Goal: Information Seeking & Learning: Learn about a topic

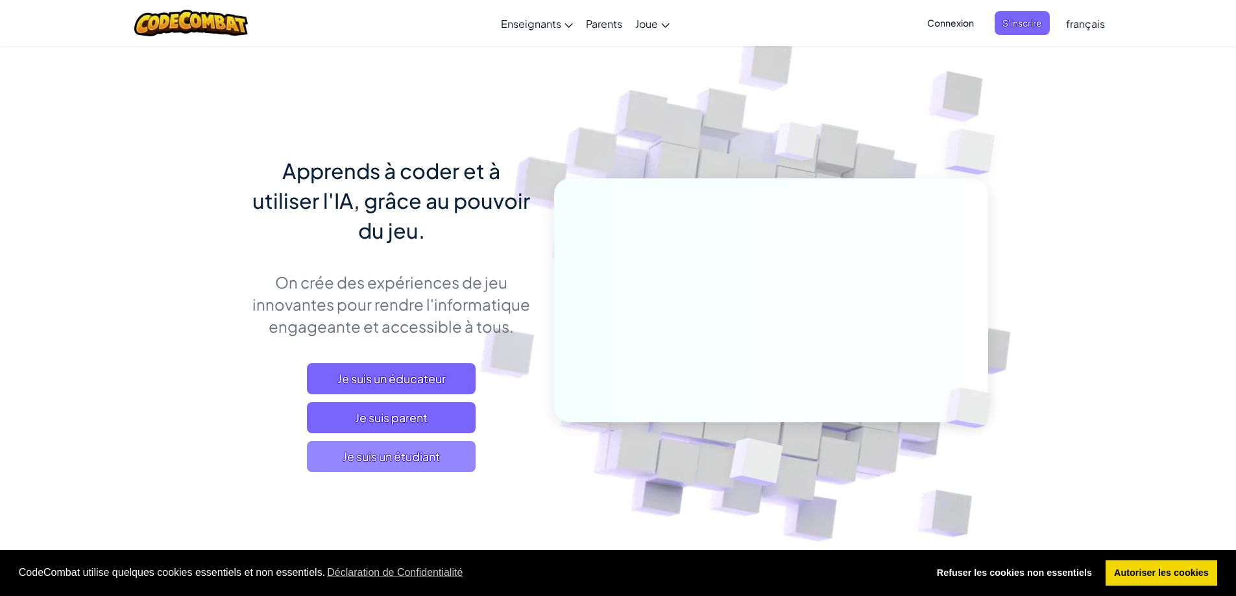
click at [429, 460] on span "Je suis un étudiant" at bounding box center [391, 456] width 169 height 31
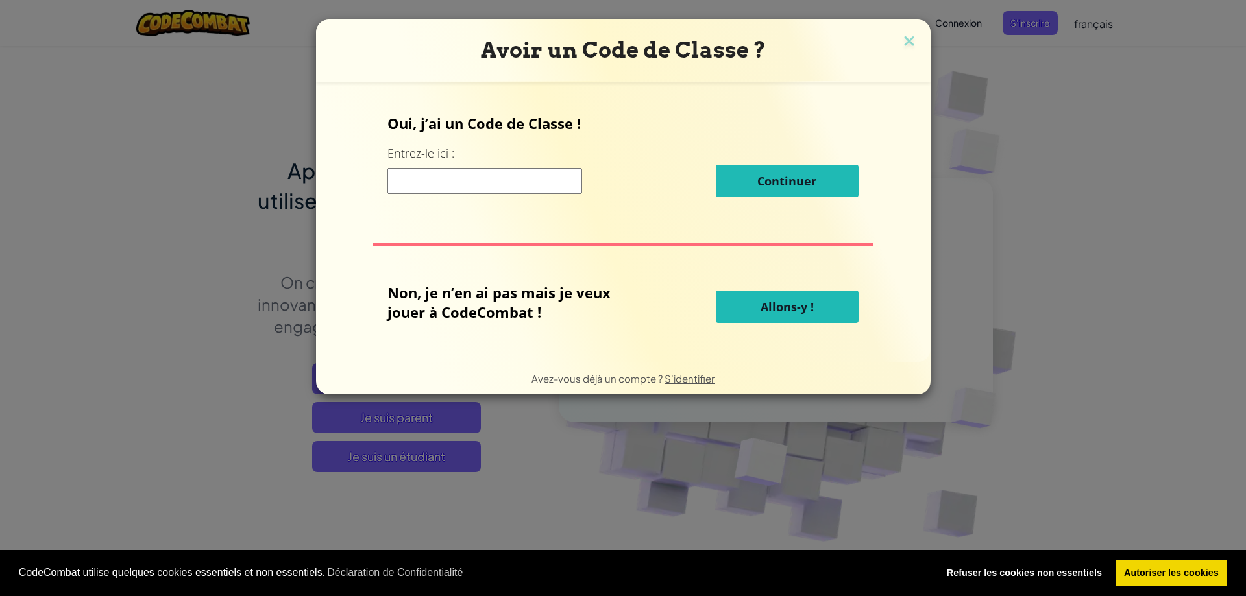
click at [749, 308] on button "Allons-y !" at bounding box center [787, 307] width 143 height 32
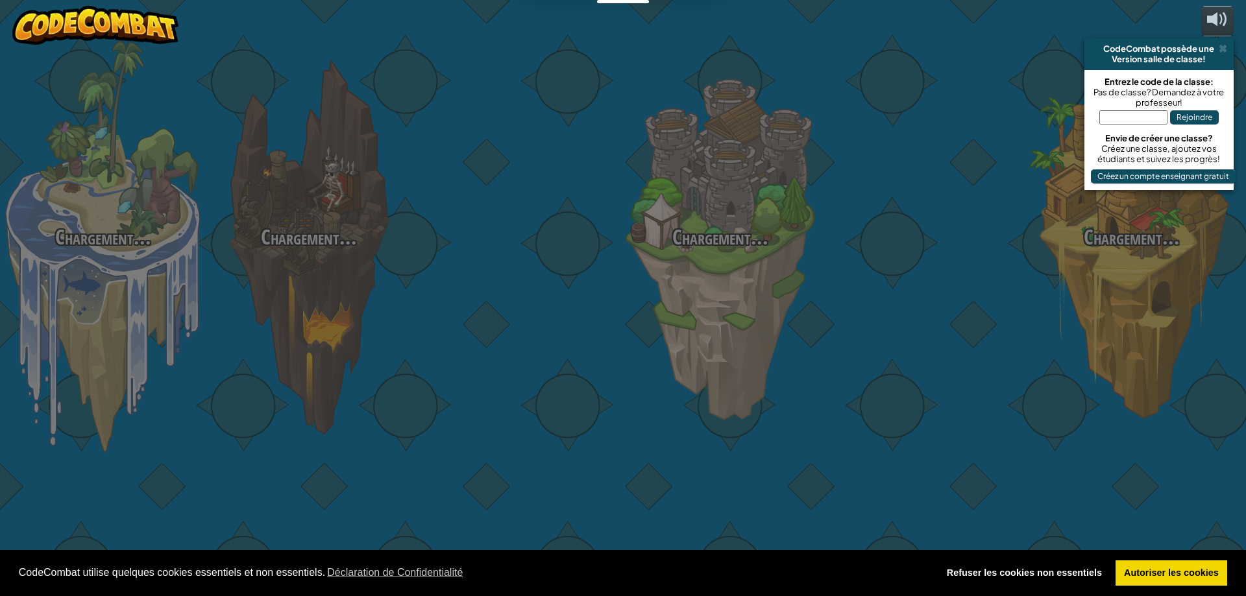
select select "fr"
